Goal: Submit feedback/report problem: Submit feedback/report problem

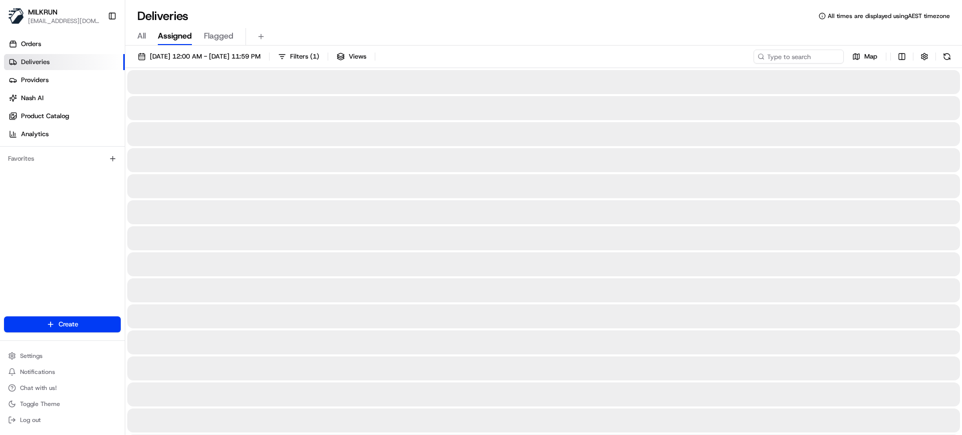
click at [144, 34] on span "All" at bounding box center [141, 36] width 9 height 12
click at [782, 55] on input at bounding box center [784, 57] width 120 height 14
paste input "da3a8480-4dd5-499e-80d7-15c6dd22209c"
type input "da3a8480-4dd5-499e-80d7-15c6dd22209c"
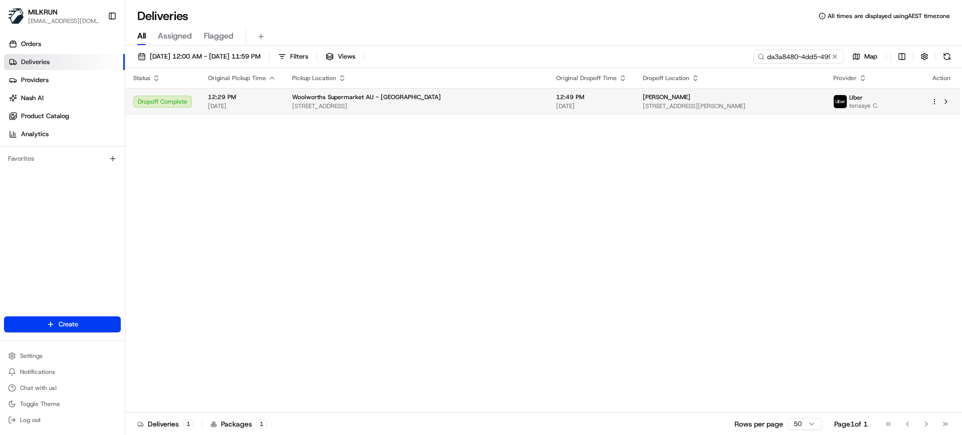
click at [508, 101] on div "Woolworths Supermarket AU - Chatswood Hills 2-16 Magellan Rd, Springwood, QLD 4…" at bounding box center [416, 101] width 248 height 17
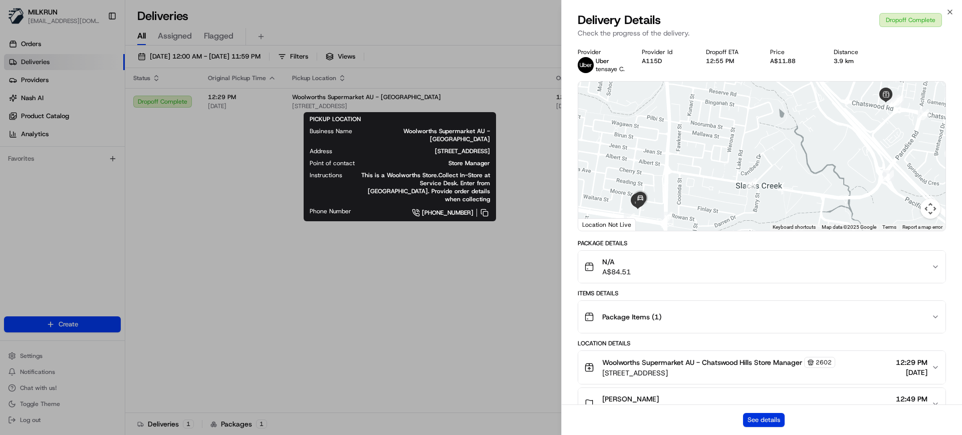
click at [770, 417] on button "See details" at bounding box center [764, 420] width 42 height 14
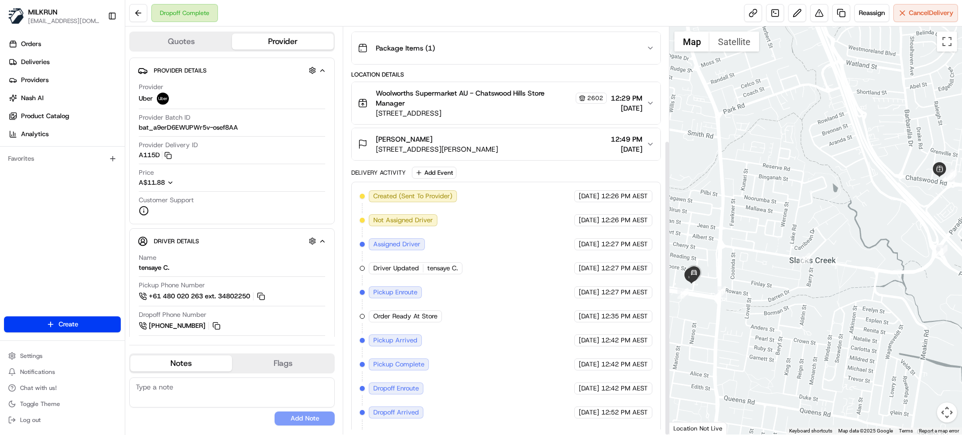
scroll to position [157, 0]
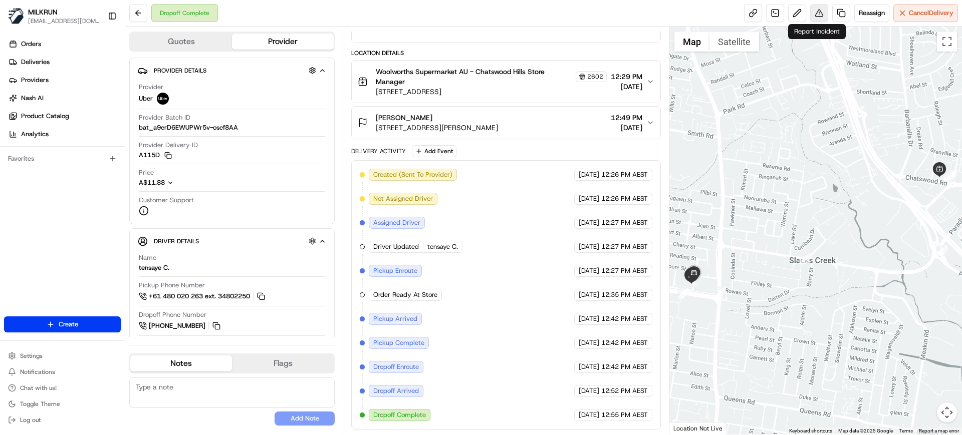
click at [816, 11] on button at bounding box center [819, 13] width 18 height 18
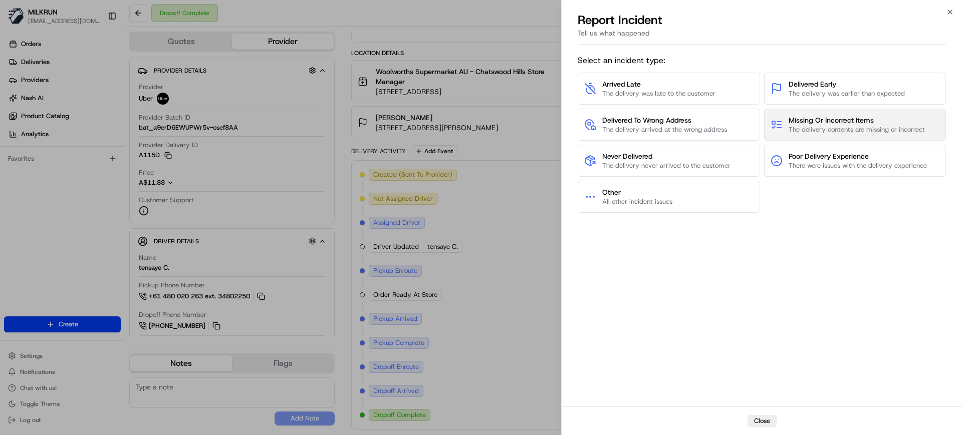
click at [782, 129] on icon at bounding box center [777, 125] width 12 height 12
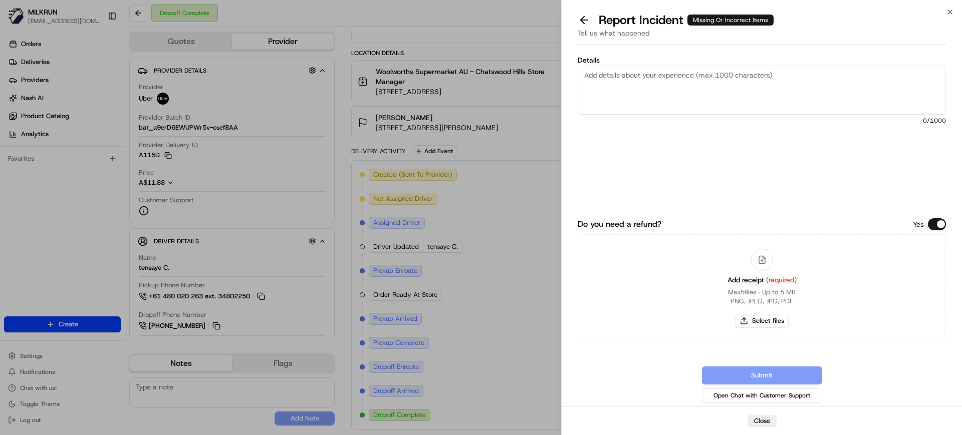
click at [744, 88] on textarea "Details" at bounding box center [762, 90] width 368 height 49
click at [646, 77] on textarea "Missing" at bounding box center [762, 90] width 368 height 49
paste textarea "*SunRice Australian Calrose Rice Medium Grain 10kg $25.11"
click at [807, 72] on textarea "Missing *SunRice Australian Calrose Rice Medium Grain 10kg $25.11" at bounding box center [762, 90] width 368 height 49
click at [585, 86] on textarea "Missing *SunRice Australian Calrose Rice Medium Grain 10kg x1 $25.11" at bounding box center [762, 90] width 368 height 49
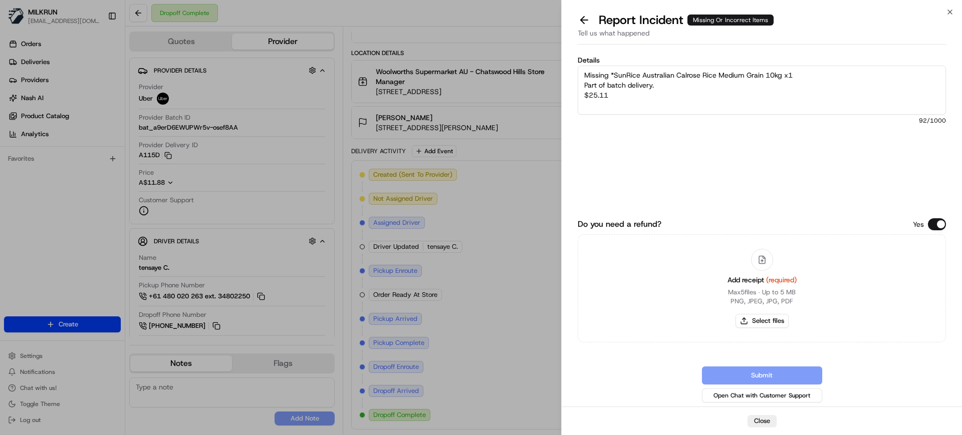
click at [584, 97] on textarea "Missing *SunRice Australian Calrose Rice Medium Grain 10kg x1 Part of batch del…" at bounding box center [762, 90] width 368 height 49
click at [694, 96] on textarea "Missing *SunRice Australian Calrose Rice Medium Grain 10kg x1 Part of batch del…" at bounding box center [762, 90] width 368 height 49
type textarea "Missing *SunRice Australian Calrose Rice Medium Grain 10kg x1 Part of batch del…"
click at [772, 321] on button "Select files" at bounding box center [762, 321] width 53 height 14
type input "C:\fakepath\[PERSON_NAME].pdf"
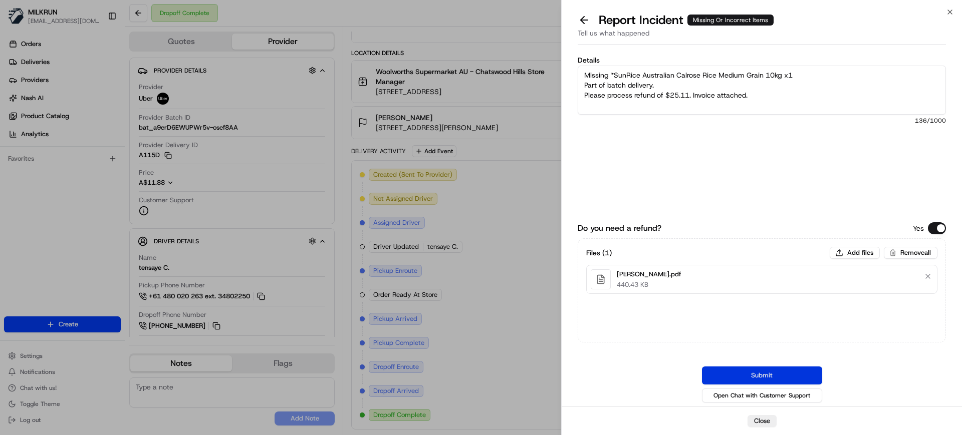
click at [767, 374] on button "Submit" at bounding box center [762, 376] width 120 height 18
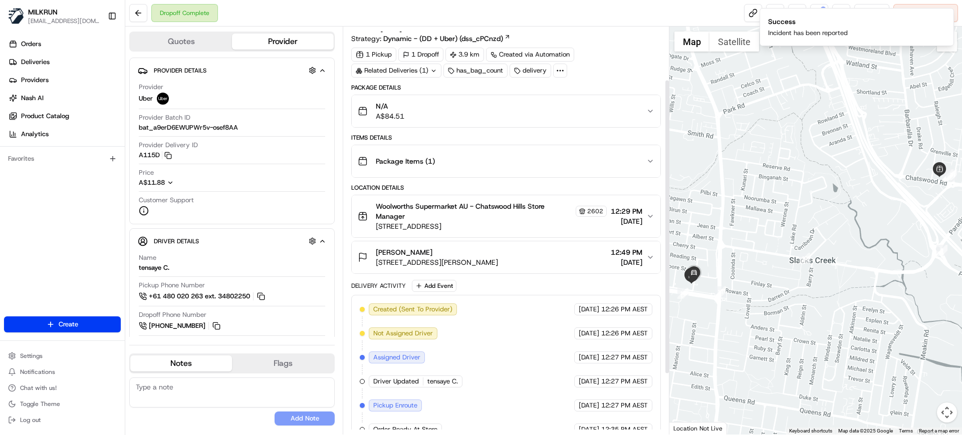
scroll to position [0, 0]
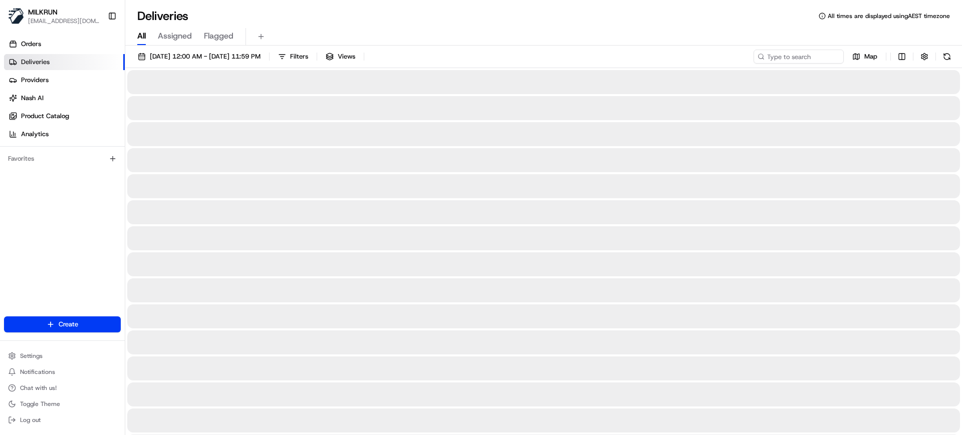
click at [145, 34] on span "All" at bounding box center [141, 36] width 9 height 12
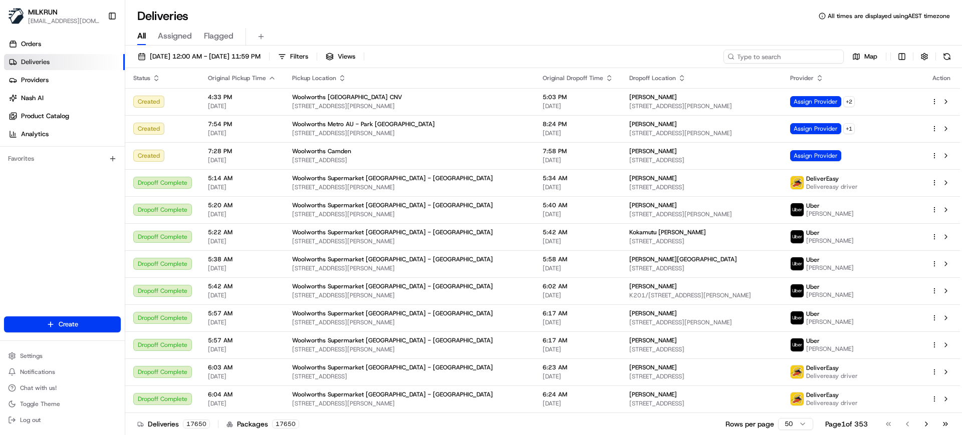
click at [789, 54] on input at bounding box center [784, 57] width 120 height 14
paste input "75feecf1-ea1b-469b-ba26-9930207be463"
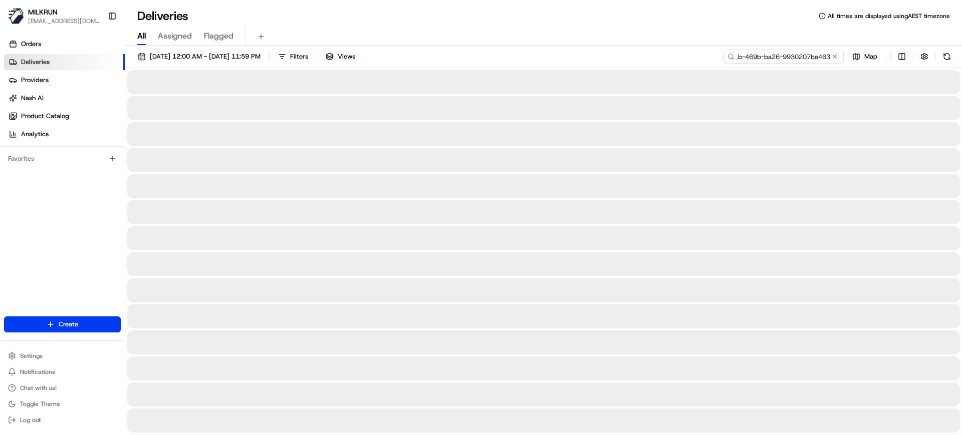
type input "75feecf1-ea1b-469b-ba26-9930207be463"
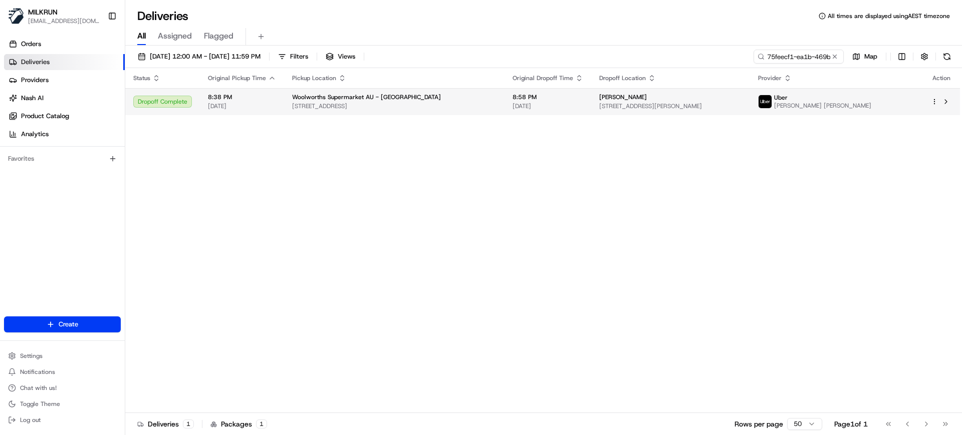
click at [280, 101] on td "8:38 PM 20/08/2025" at bounding box center [242, 101] width 84 height 27
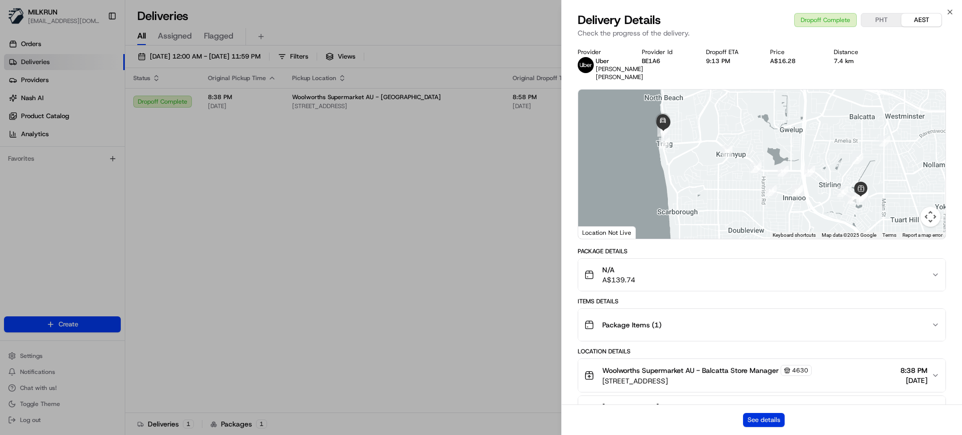
click at [770, 419] on button "See details" at bounding box center [764, 420] width 42 height 14
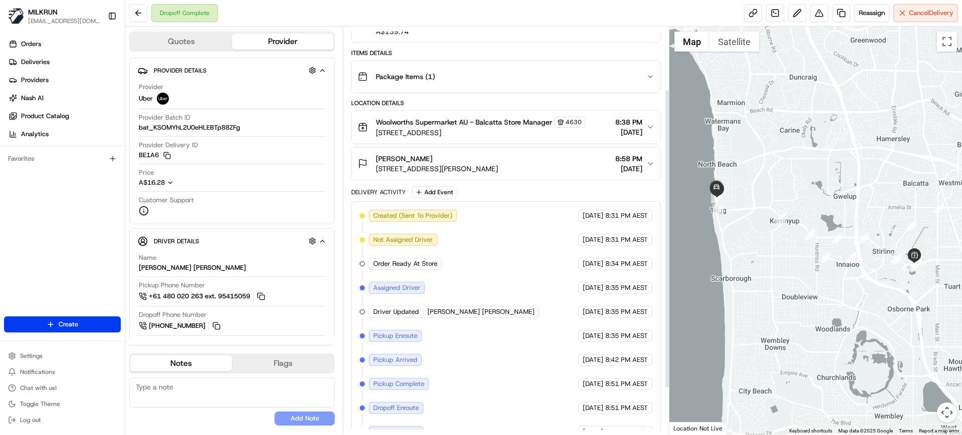
scroll to position [85, 0]
